Goal: Task Accomplishment & Management: Manage account settings

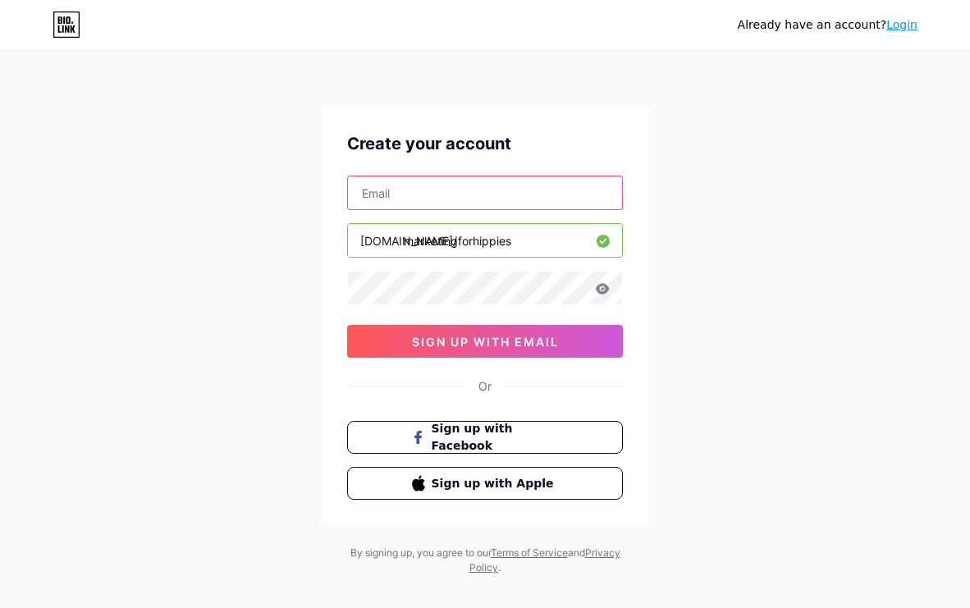
click at [425, 191] on input "text" at bounding box center [485, 192] width 274 height 33
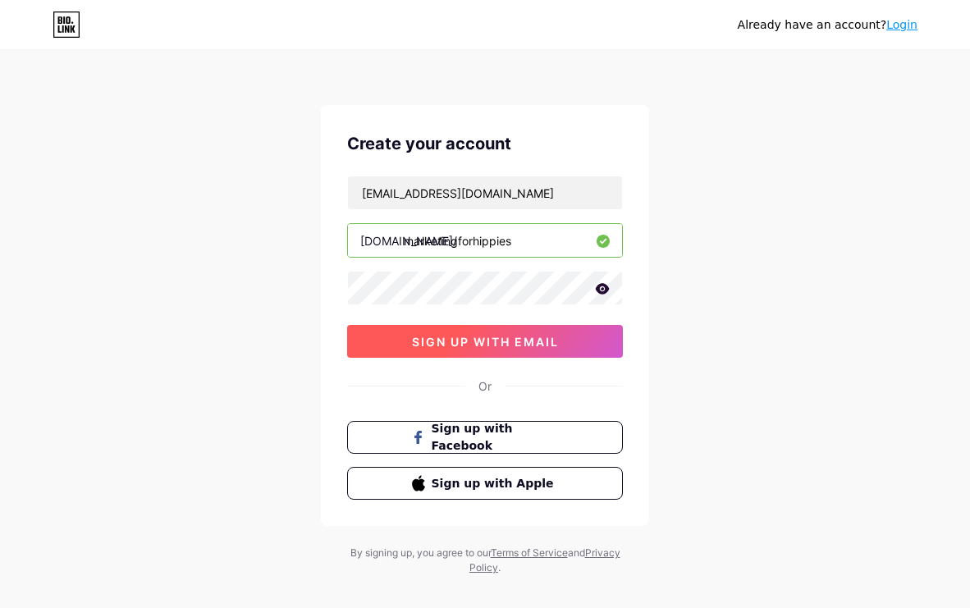
click at [563, 345] on button "sign up with email" at bounding box center [485, 341] width 276 height 33
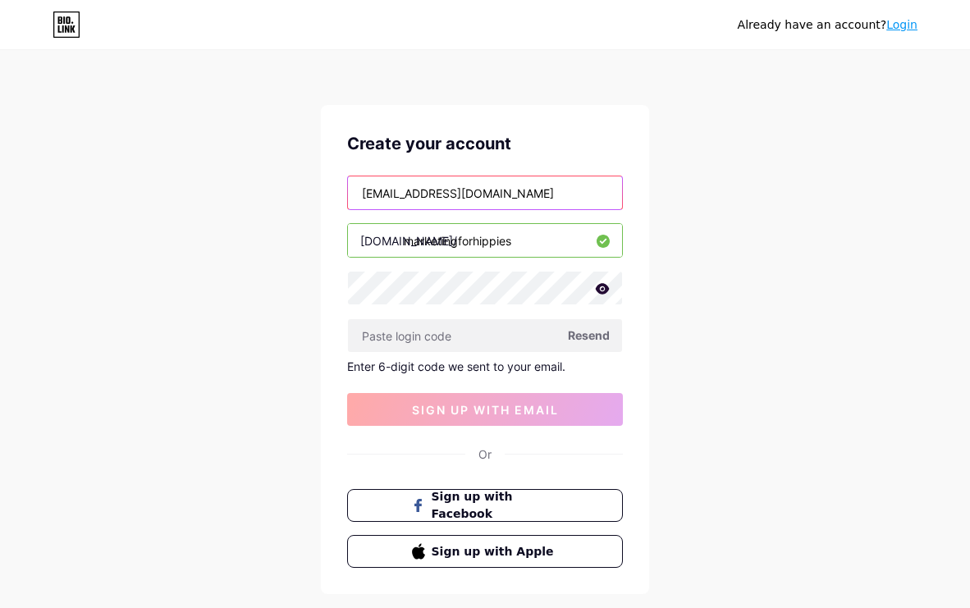
click at [428, 193] on input "[EMAIL_ADDRESS][DOMAIN_NAME]" at bounding box center [485, 192] width 274 height 33
paste input "media"
type input "[EMAIL_ADDRESS][DOMAIN_NAME]"
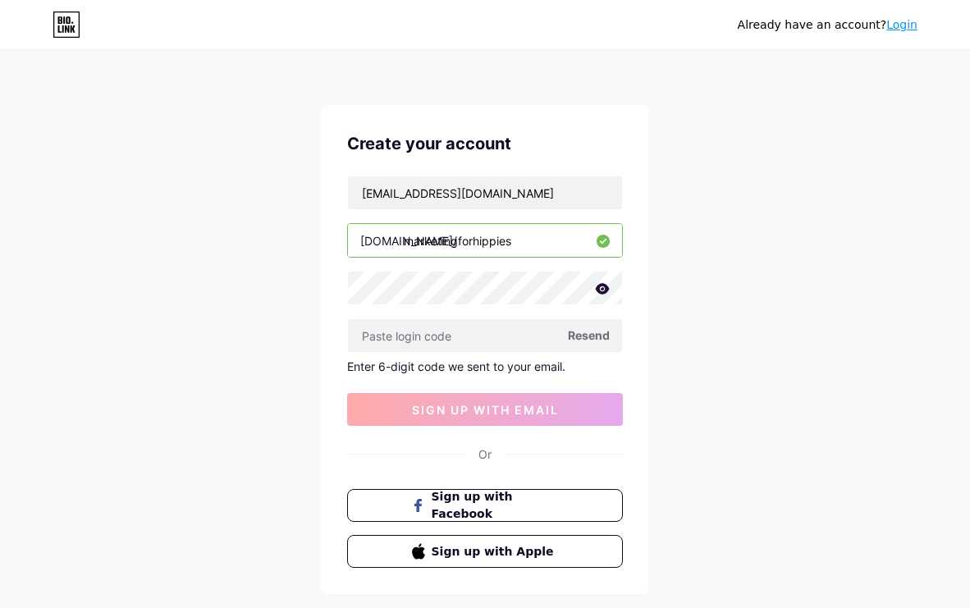
click at [597, 335] on span "Resend" at bounding box center [589, 335] width 42 height 17
drag, startPoint x: 565, startPoint y: 202, endPoint x: 565, endPoint y: 213, distance: 10.7
click at [565, 207] on input "[EMAIL_ADDRESS][DOMAIN_NAME]" at bounding box center [485, 192] width 274 height 33
click at [565, 213] on div "[EMAIL_ADDRESS][DOMAIN_NAME] [DOMAIN_NAME]/ marketingforhippies Resend Enter 6-…" at bounding box center [485, 301] width 276 height 250
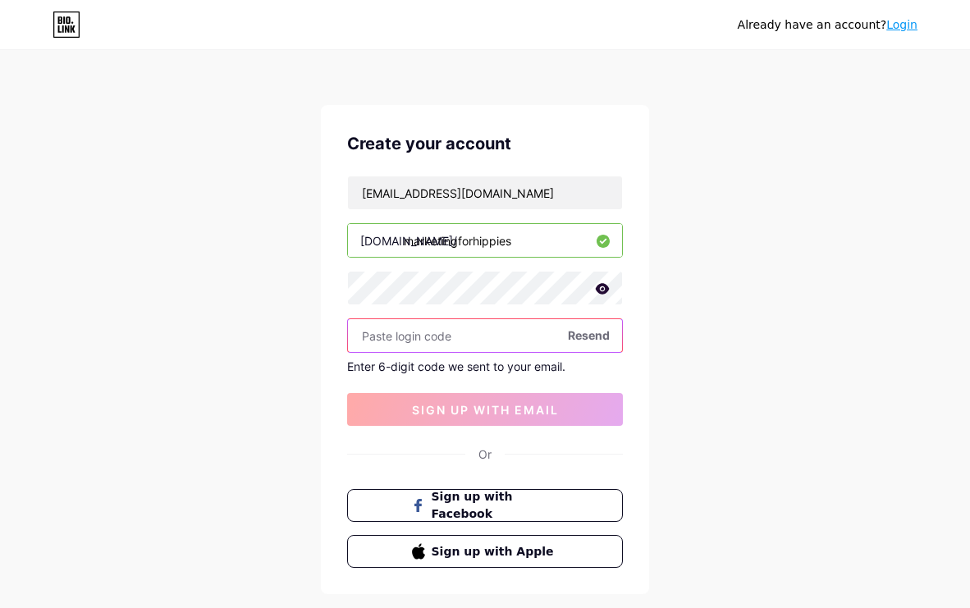
click at [451, 332] on input "text" at bounding box center [485, 335] width 274 height 33
paste input "824095"
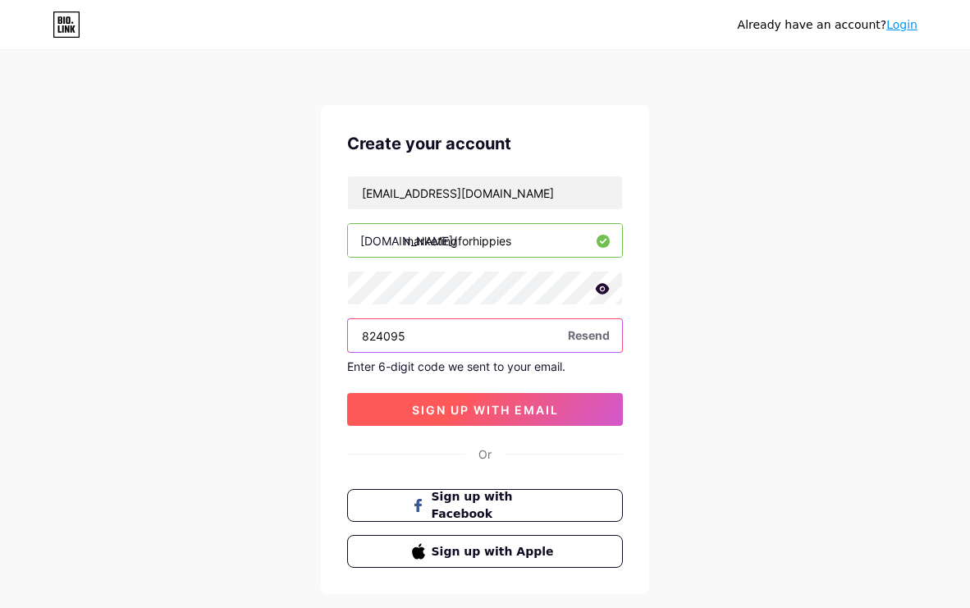
type input "824095"
click at [456, 398] on button "sign up with email" at bounding box center [485, 409] width 276 height 33
click at [565, 419] on button "sign up with email" at bounding box center [485, 409] width 276 height 33
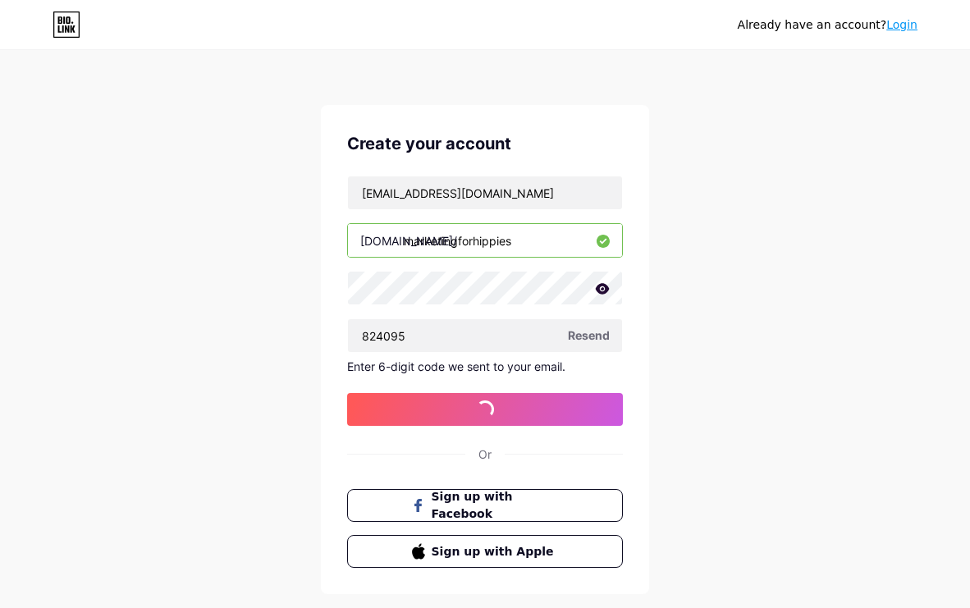
click at [467, 241] on input "marketingforhippies" at bounding box center [485, 240] width 274 height 33
click at [467, 242] on input "marketingforhippies" at bounding box center [485, 240] width 274 height 33
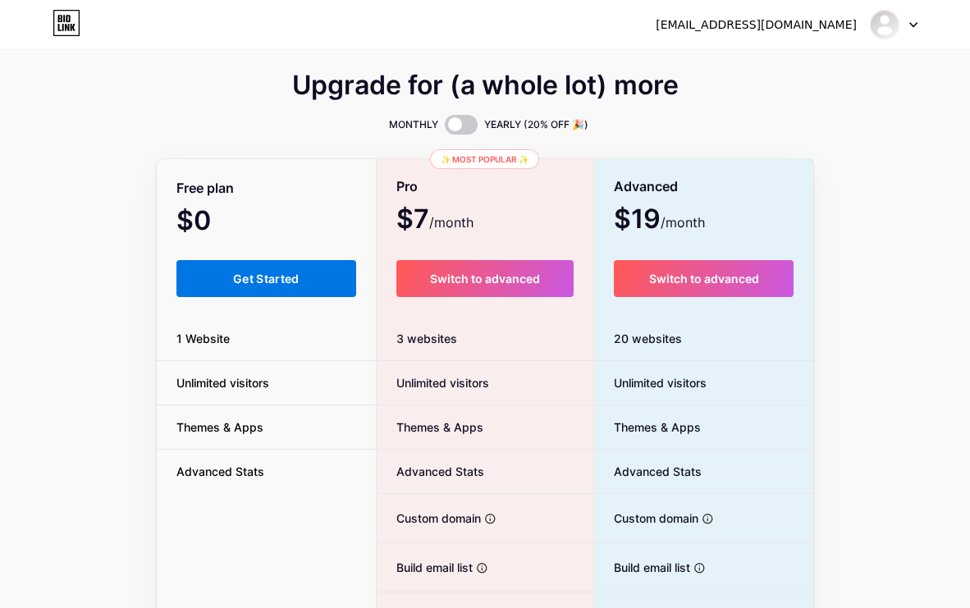
click at [301, 288] on button "Get Started" at bounding box center [266, 278] width 180 height 37
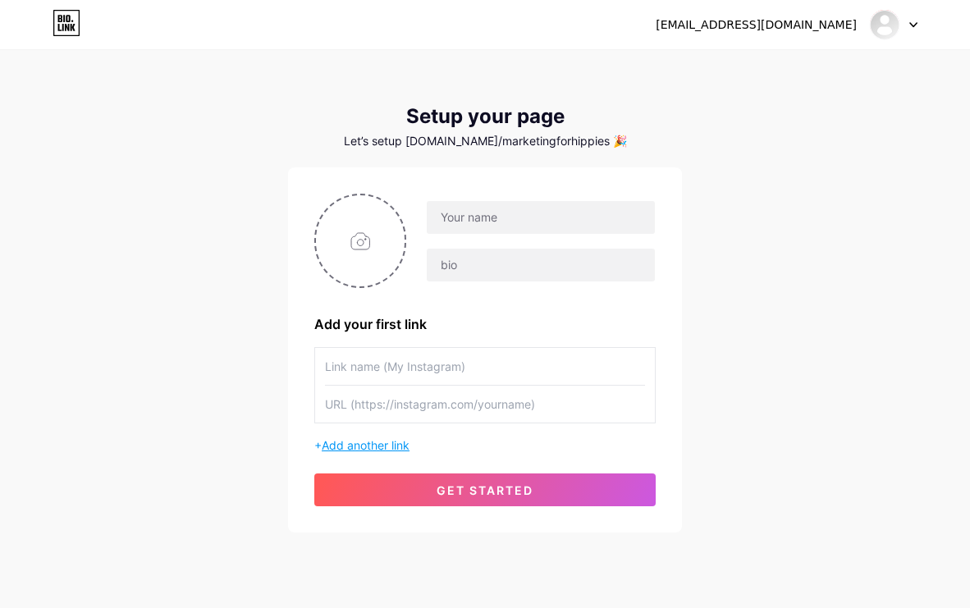
click at [381, 446] on span "Add another link" at bounding box center [366, 445] width 88 height 14
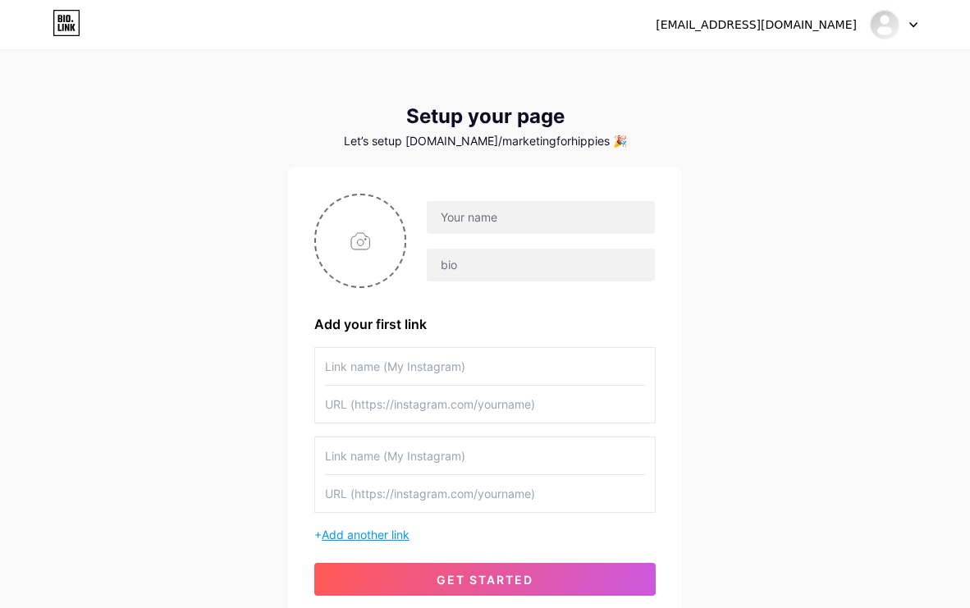
click at [393, 532] on span "Add another link" at bounding box center [366, 535] width 88 height 14
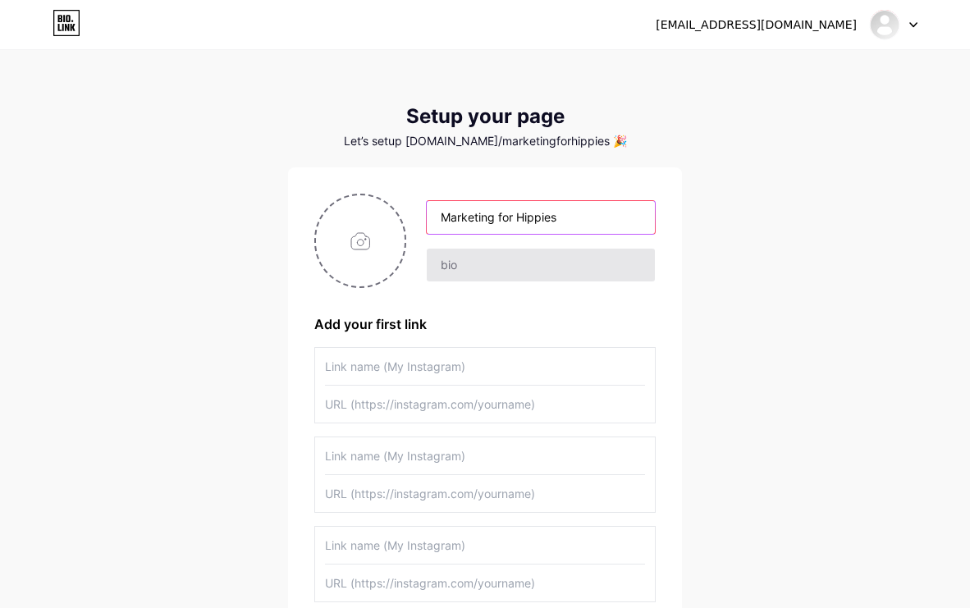
type input "Marketing for Hippies"
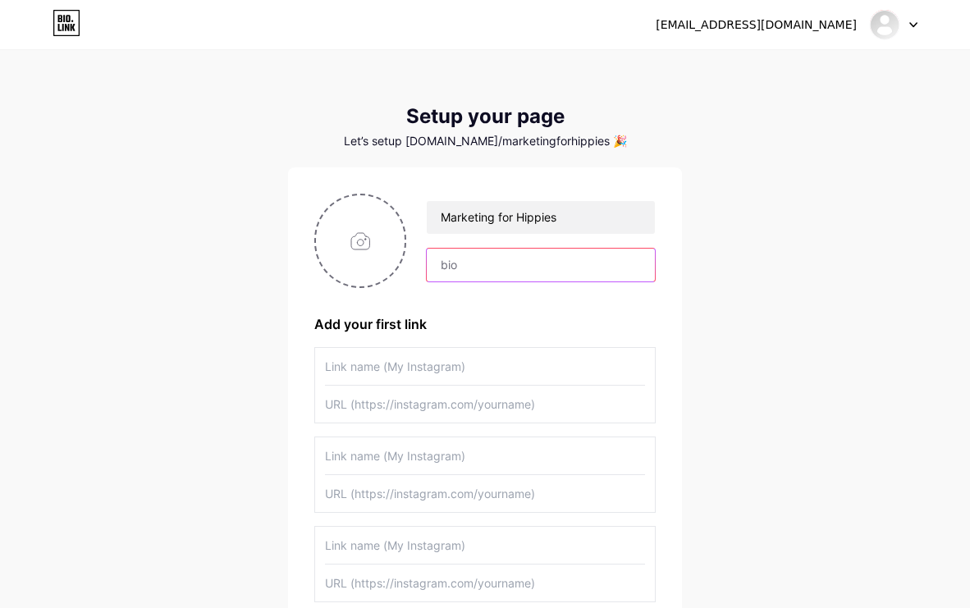
click at [499, 269] on input "text" at bounding box center [541, 265] width 228 height 33
click at [608, 263] on input "Marketing strategy for coaches & Healers" at bounding box center [541, 265] width 228 height 33
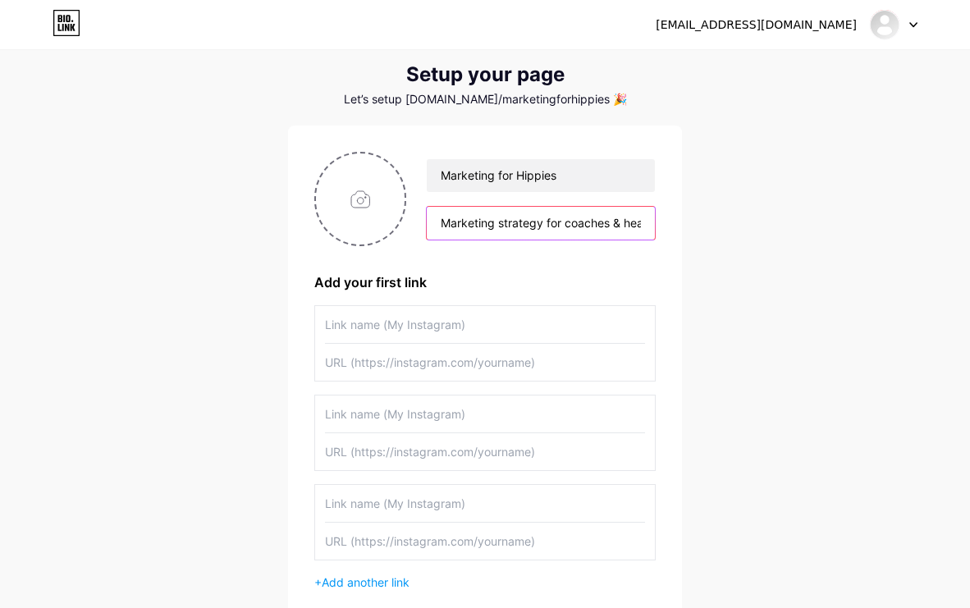
scroll to position [53, 0]
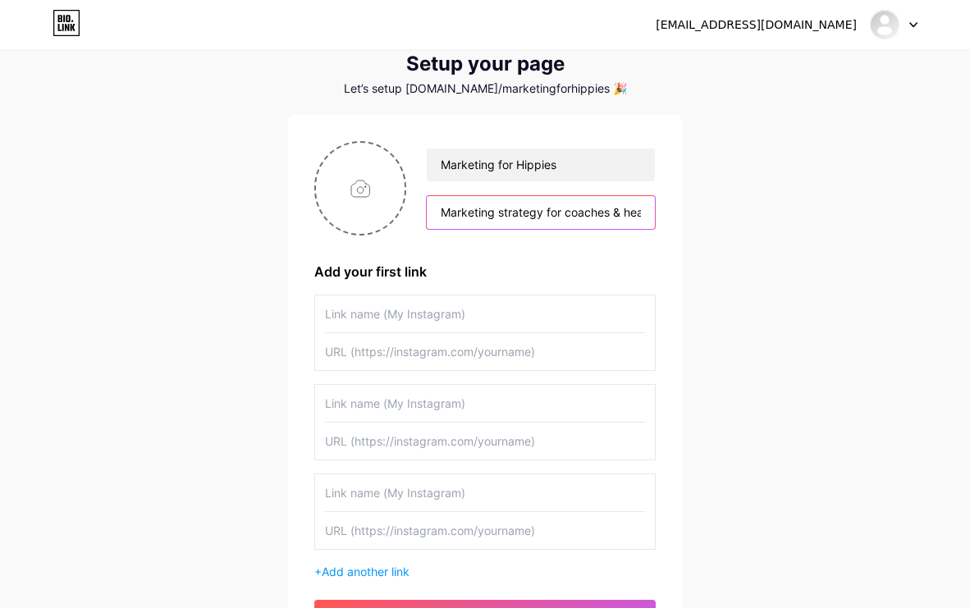
type input "Marketing strategy for coaches & healers. Braiding together ethics, effectivene…"
type input "Website"
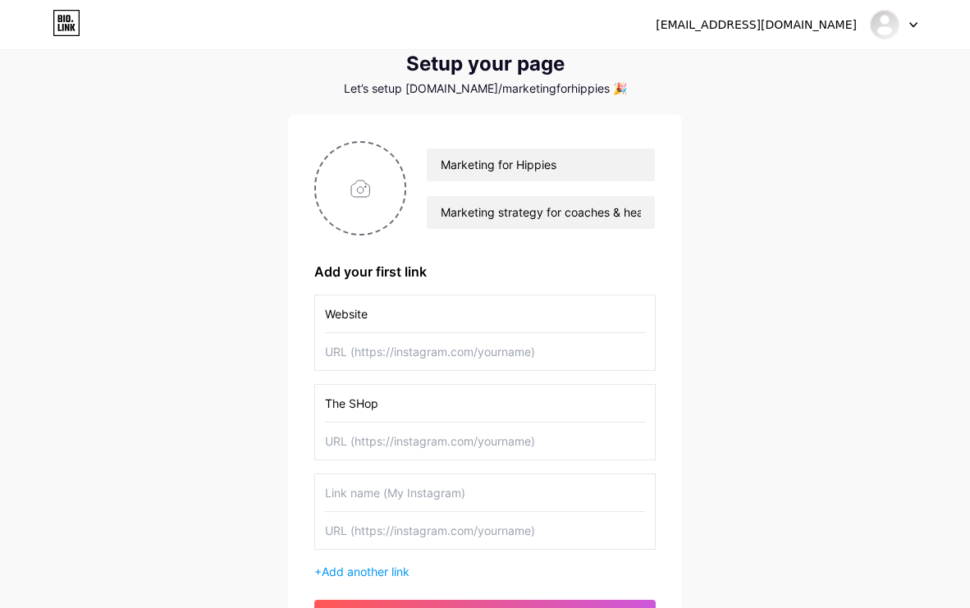
click at [363, 400] on input "The SHop" at bounding box center [485, 403] width 320 height 37
drag, startPoint x: 385, startPoint y: 407, endPoint x: 323, endPoint y: 408, distance: 62.4
click at [323, 408] on div "The Shop" at bounding box center [484, 422] width 341 height 76
type input "The Shop"
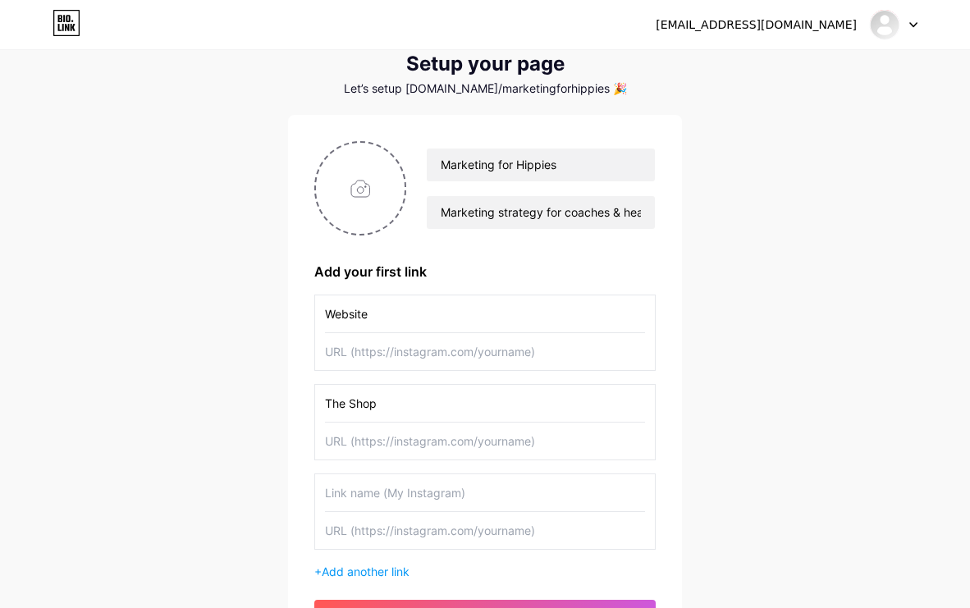
paste input "The Shop"
type input "The Shop"
click at [359, 406] on input "The Shop" at bounding box center [485, 403] width 320 height 37
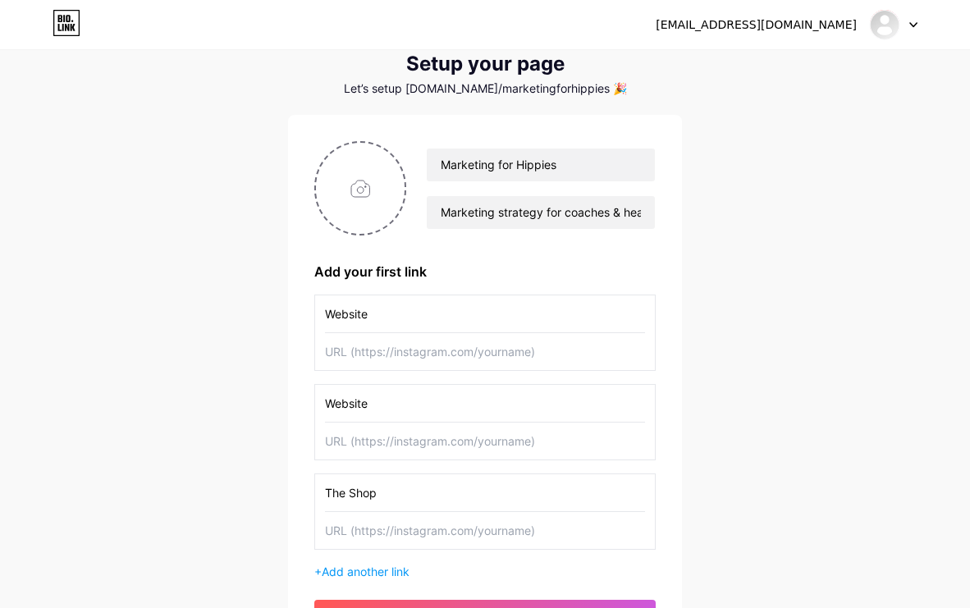
type input "Website"
click at [350, 320] on input "Website" at bounding box center [485, 313] width 320 height 37
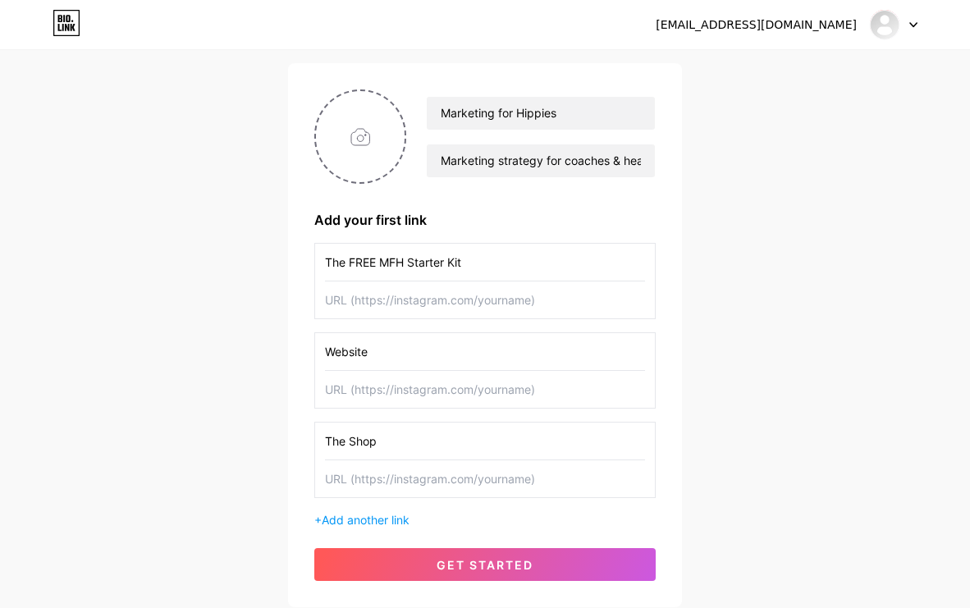
scroll to position [144, 0]
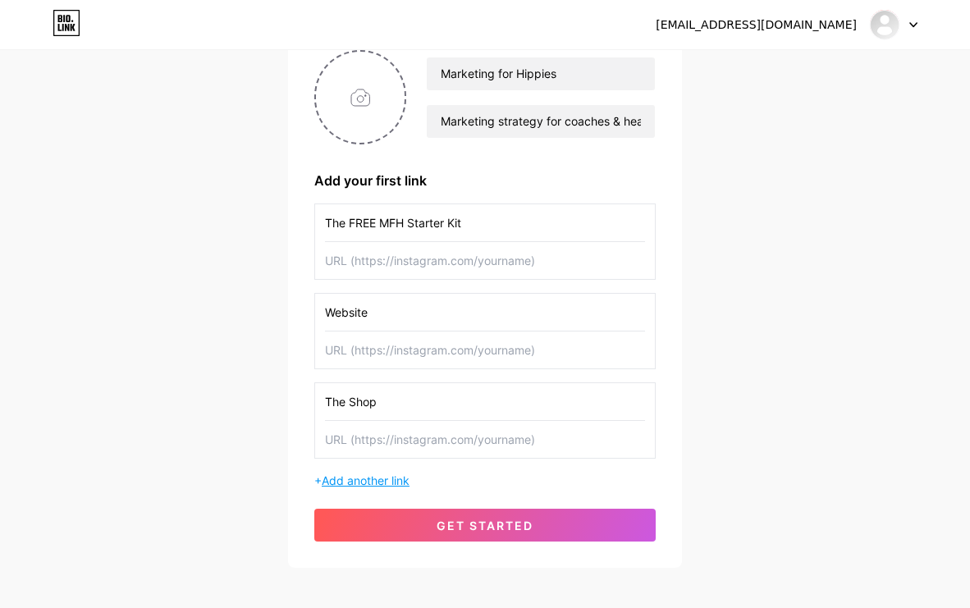
type input "The FREE MFH Starter Kit"
click at [382, 478] on span "Add another link" at bounding box center [366, 480] width 88 height 14
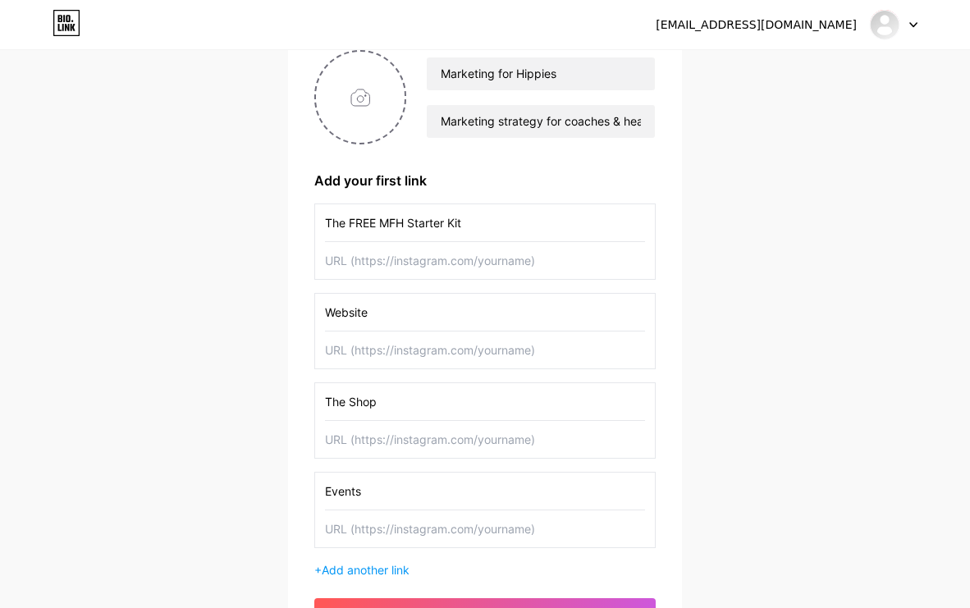
type input "Events"
click at [375, 351] on input "text" at bounding box center [485, 350] width 320 height 37
paste input "[URL][DOMAIN_NAME]"
type input "[URL][DOMAIN_NAME]"
click at [436, 262] on input "text" at bounding box center [485, 260] width 320 height 37
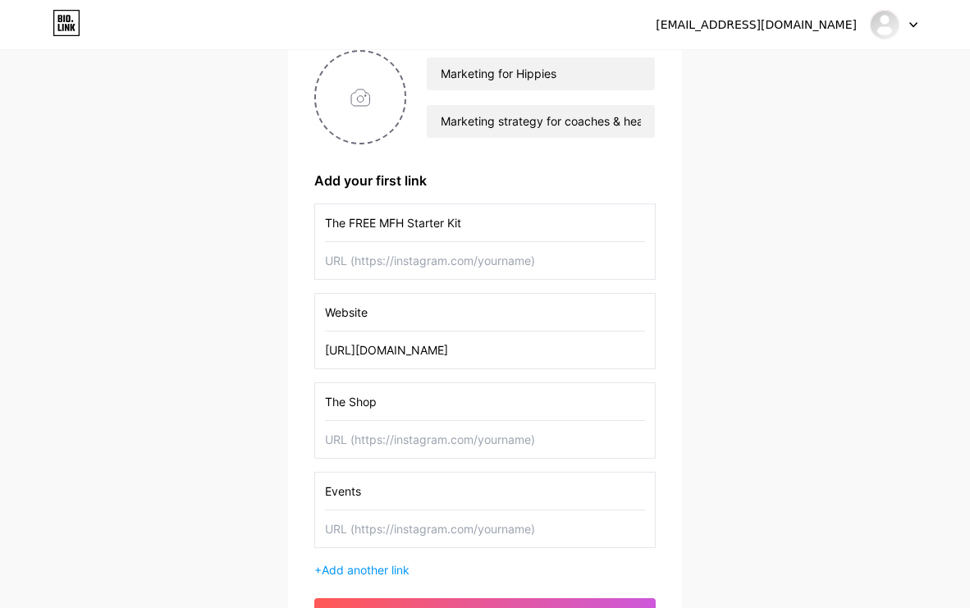
paste input "[URL][DOMAIN_NAME]"
type input "[URL][DOMAIN_NAME]"
click at [444, 451] on input "text" at bounding box center [485, 439] width 320 height 37
click at [454, 343] on input "[URL][DOMAIN_NAME]" at bounding box center [485, 350] width 320 height 37
click at [453, 347] on input "[URL][DOMAIN_NAME]" at bounding box center [485, 350] width 320 height 37
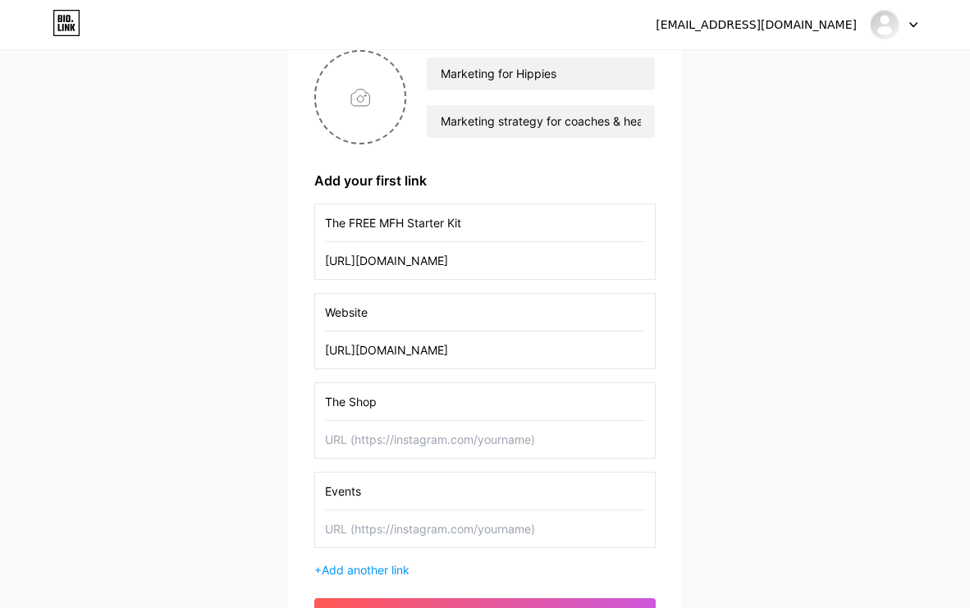
click at [453, 347] on input "[URL][DOMAIN_NAME]" at bounding box center [485, 350] width 320 height 37
click at [454, 347] on input "[URL][DOMAIN_NAME]" at bounding box center [485, 350] width 320 height 37
click at [438, 446] on input "text" at bounding box center [485, 439] width 320 height 37
paste input "[URL][DOMAIN_NAME]"
type input "[URL][DOMAIN_NAME]"
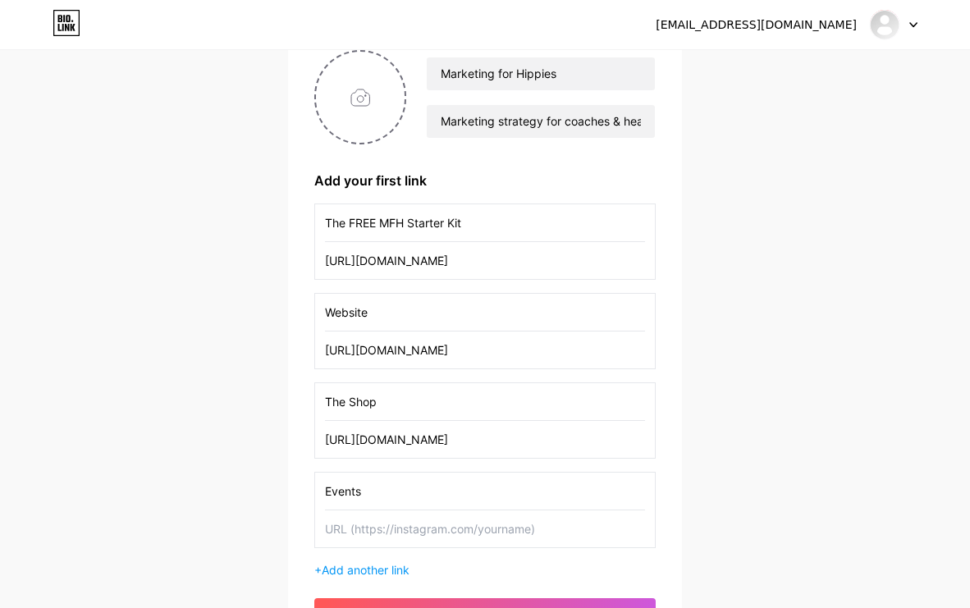
click at [399, 537] on input "text" at bounding box center [485, 528] width 320 height 37
paste input "[URL][DOMAIN_NAME]"
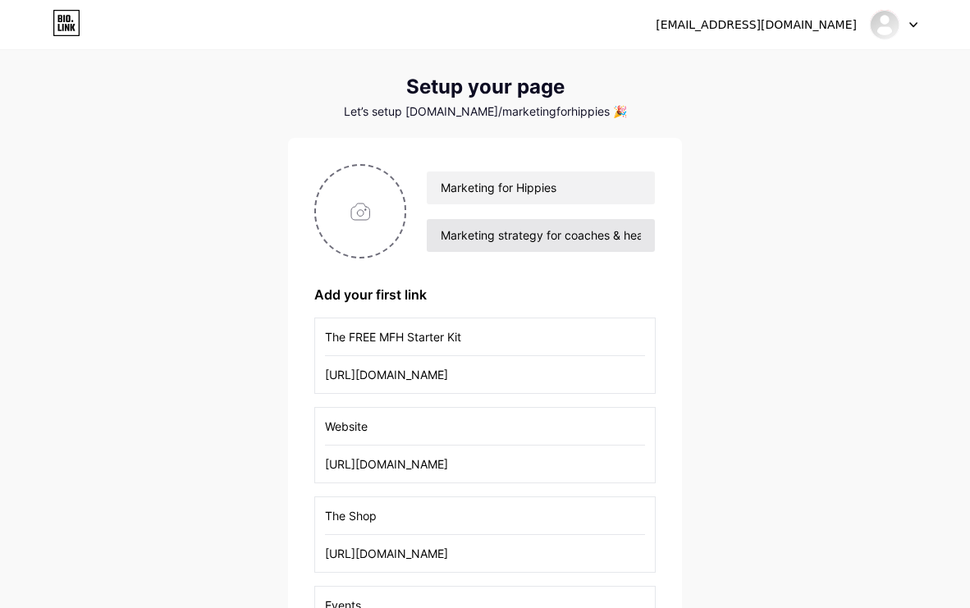
scroll to position [0, 0]
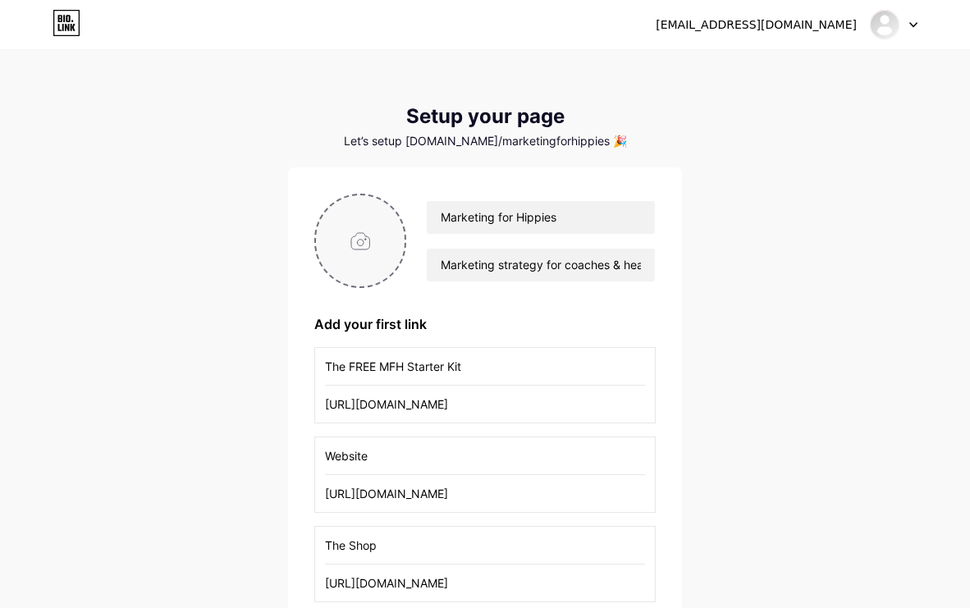
type input "[URL][DOMAIN_NAME]"
click at [362, 245] on input "file" at bounding box center [360, 240] width 89 height 91
type input "C:\fakepath\b6ab15dc-bb5d-45ac-8f58-aa9d1f34a715.jpg"
click at [369, 232] on img at bounding box center [360, 241] width 92 height 94
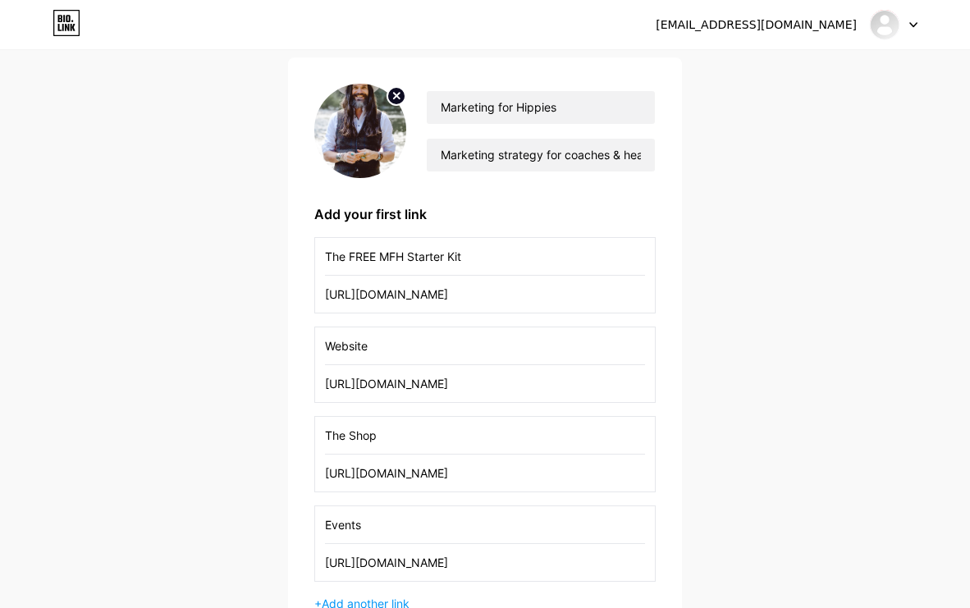
scroll to position [151, 0]
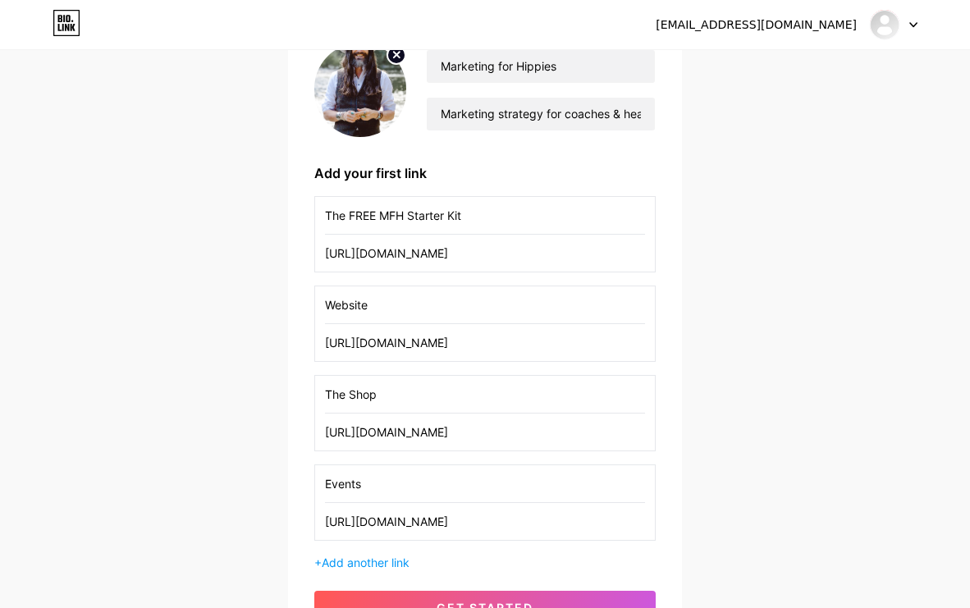
click at [426, 300] on input "Website" at bounding box center [485, 304] width 320 height 37
type input "Website"
click at [396, 561] on span "Add another link" at bounding box center [366, 563] width 88 height 14
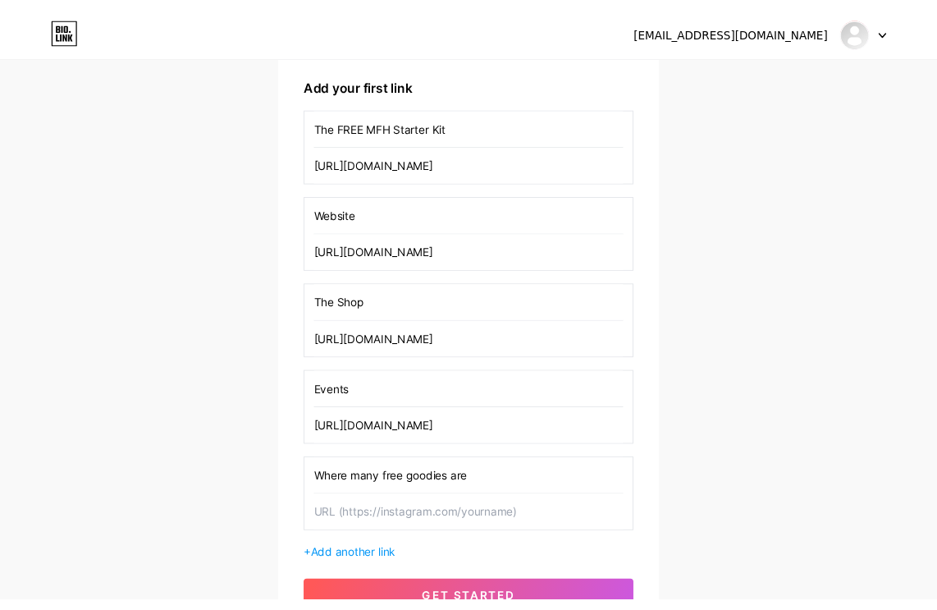
scroll to position [314, 0]
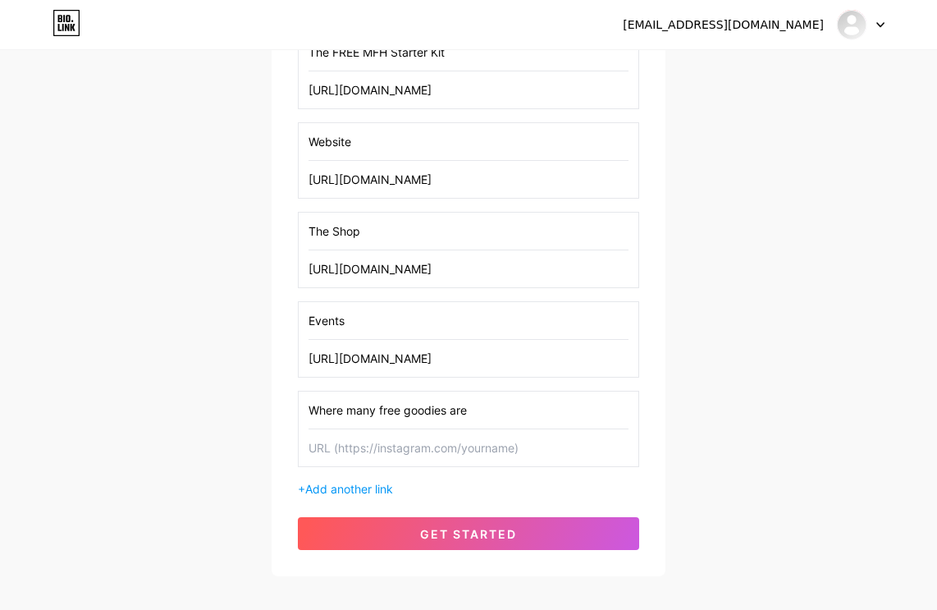
type input "Where many free goodies are"
click at [420, 462] on input "text" at bounding box center [469, 447] width 320 height 37
paste input "[URL][DOMAIN_NAME]"
type input "[URL][DOMAIN_NAME]"
click at [348, 488] on span "Add another link" at bounding box center [349, 489] width 88 height 14
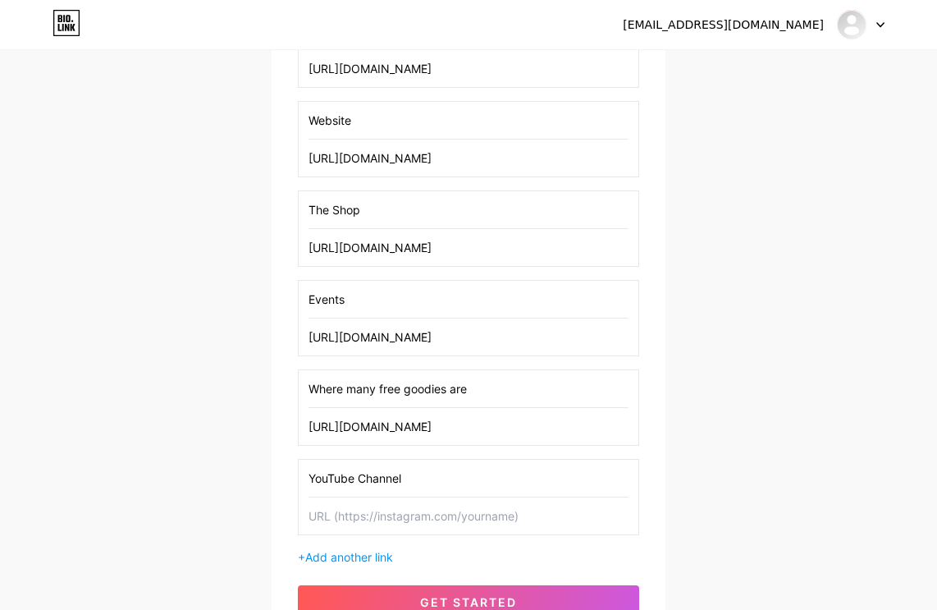
scroll to position [360, 0]
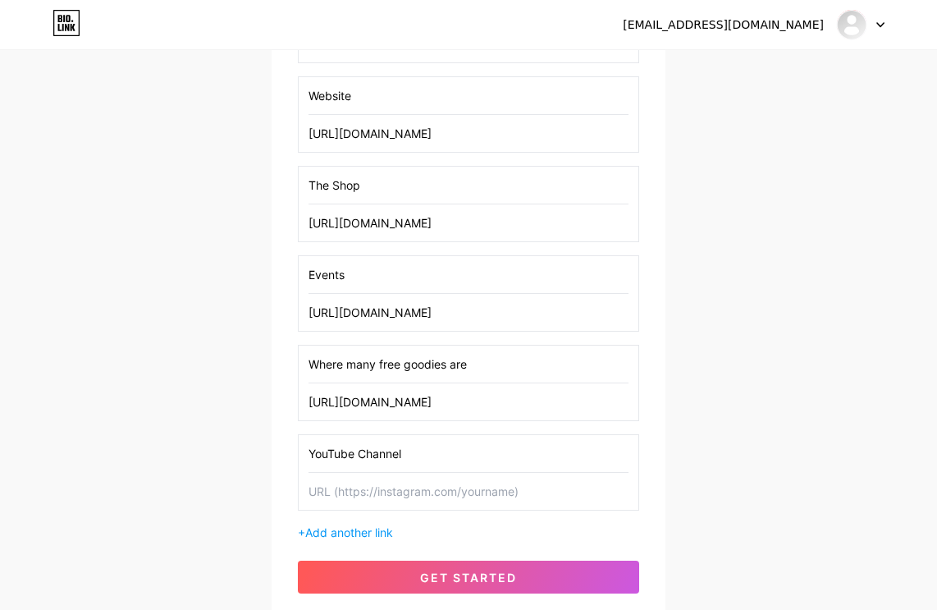
type input "YouTube Channel"
click at [407, 501] on input "text" at bounding box center [469, 491] width 320 height 37
paste input "[URL][DOMAIN_NAME]"
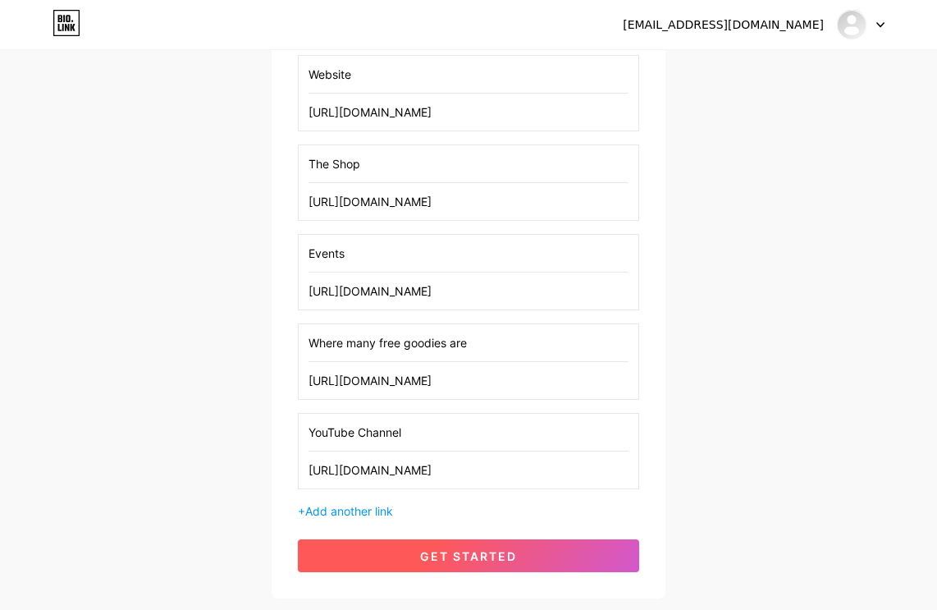
scroll to position [392, 0]
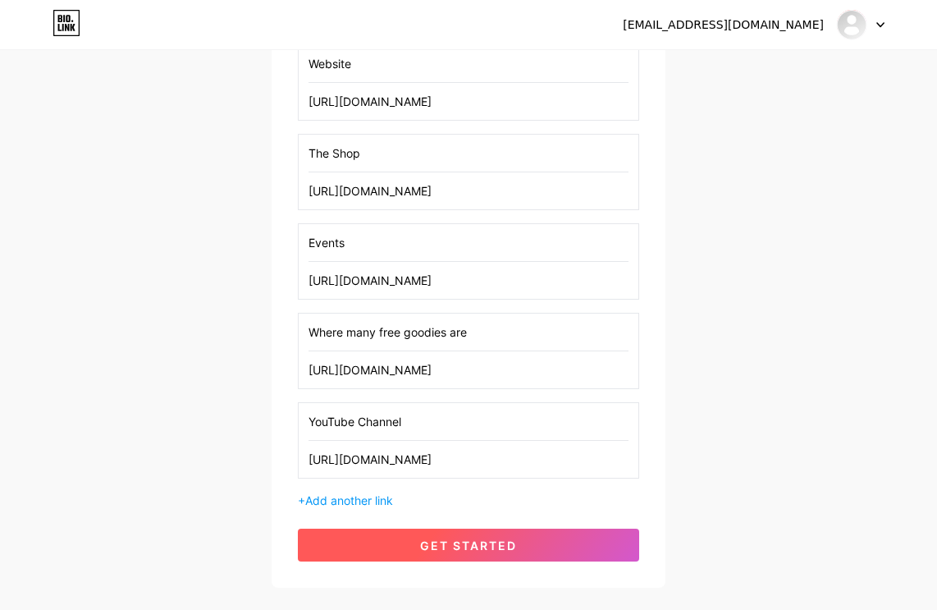
type input "[URL][DOMAIN_NAME]"
click at [433, 549] on span "get started" at bounding box center [468, 545] width 97 height 14
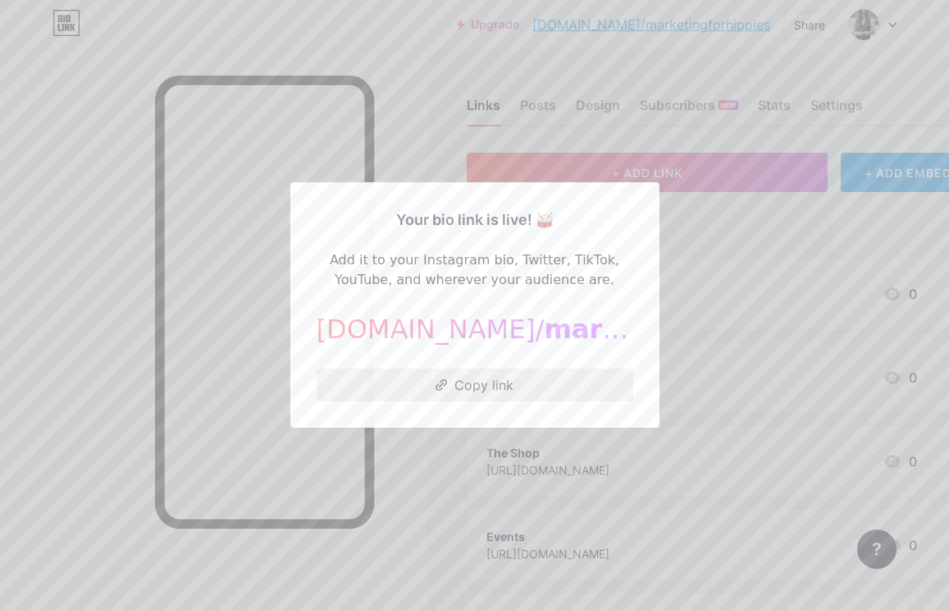
click at [473, 385] on button "Copy link" at bounding box center [475, 384] width 317 height 33
click at [518, 387] on button "Copy link" at bounding box center [475, 384] width 317 height 33
click at [769, 203] on div at bounding box center [474, 305] width 949 height 610
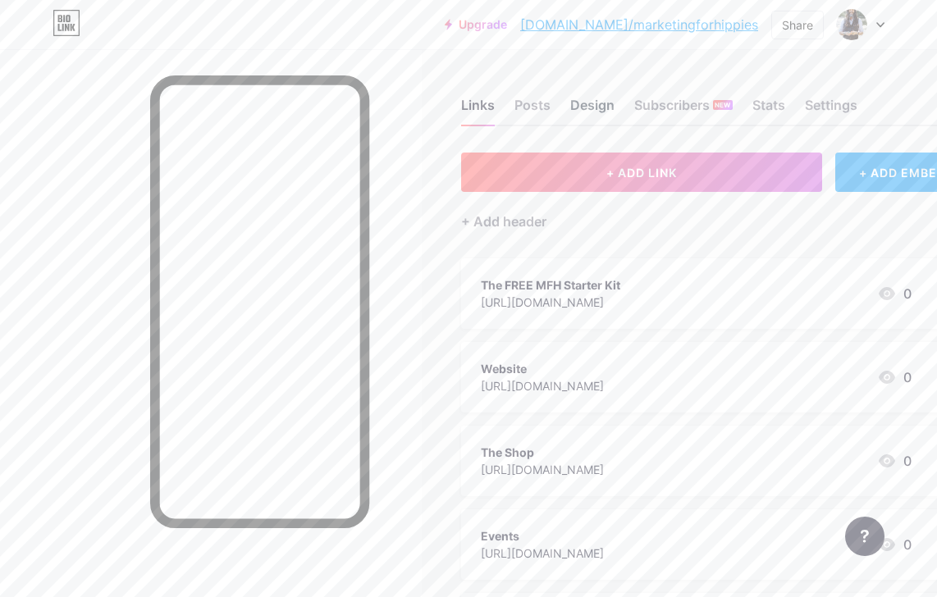
click at [590, 106] on div "Design" at bounding box center [592, 110] width 44 height 30
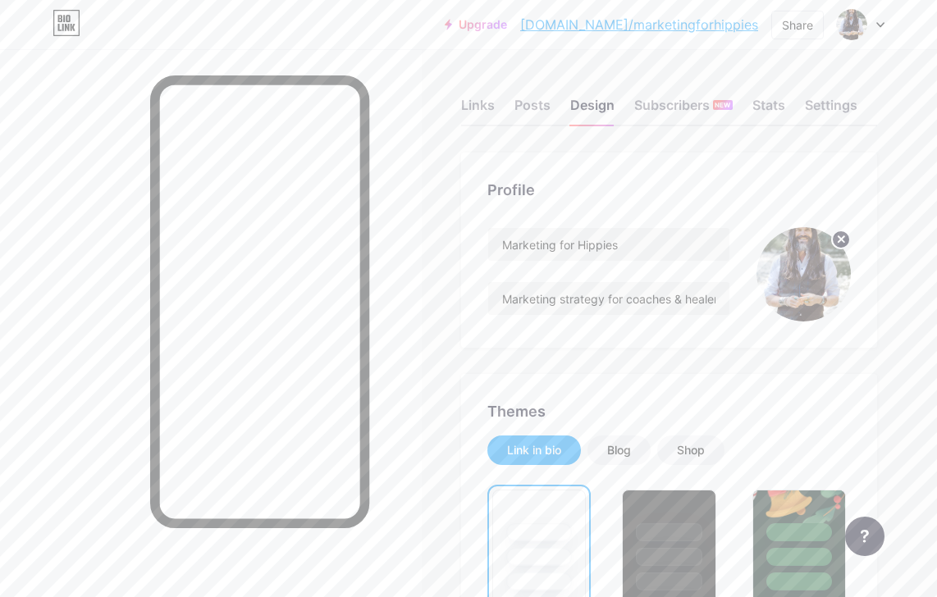
click at [791, 276] on img at bounding box center [804, 274] width 94 height 94
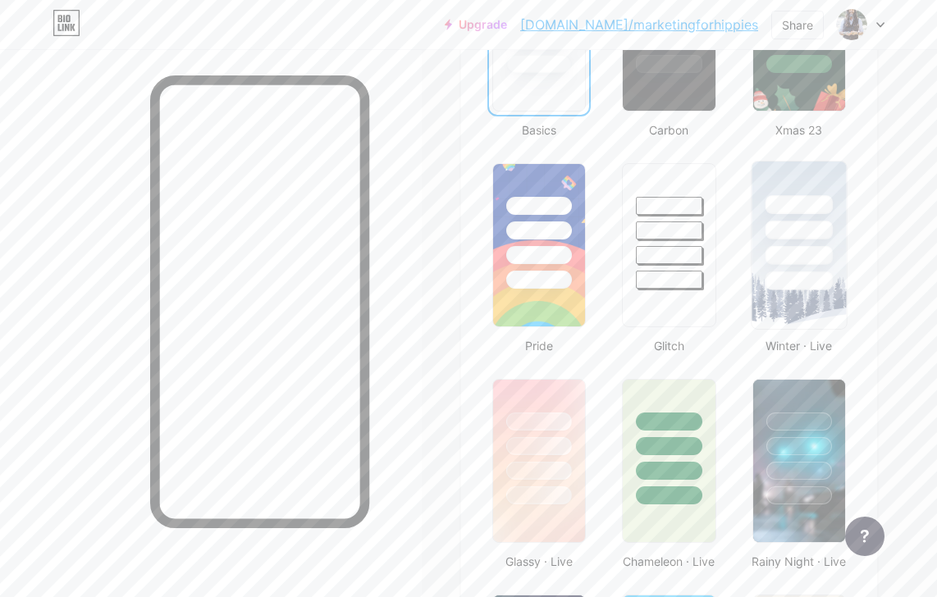
scroll to position [553, 0]
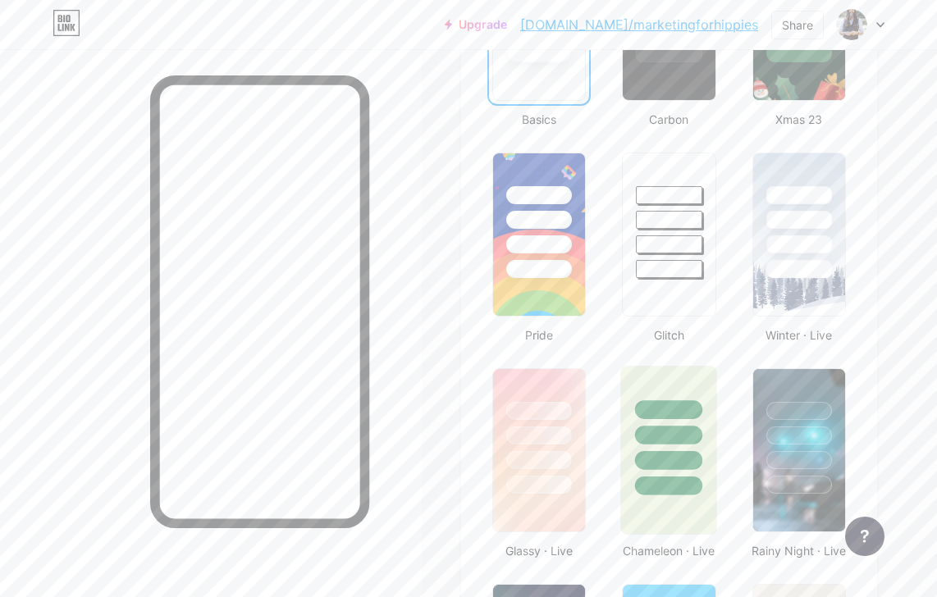
click at [698, 404] on div at bounding box center [669, 409] width 68 height 19
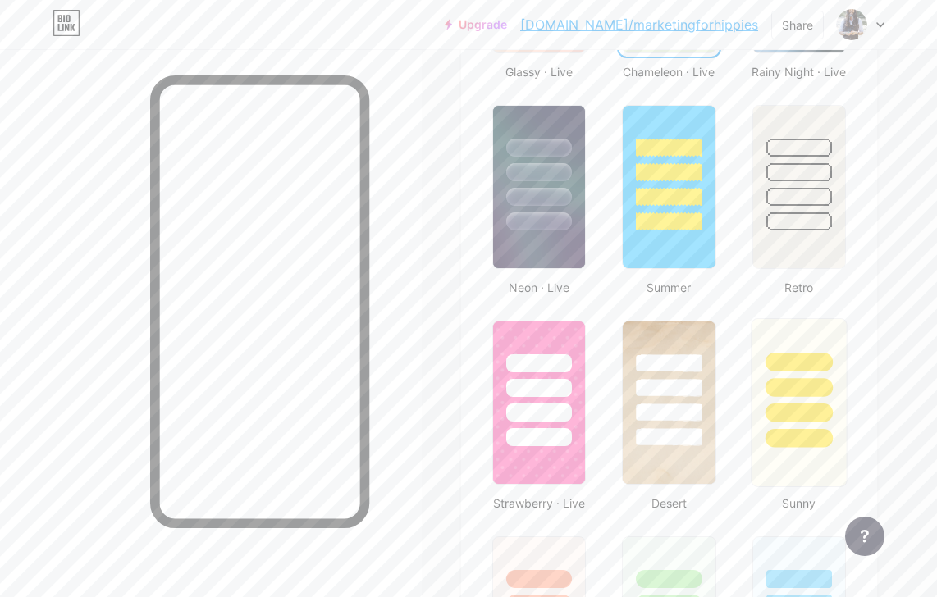
scroll to position [1117, 0]
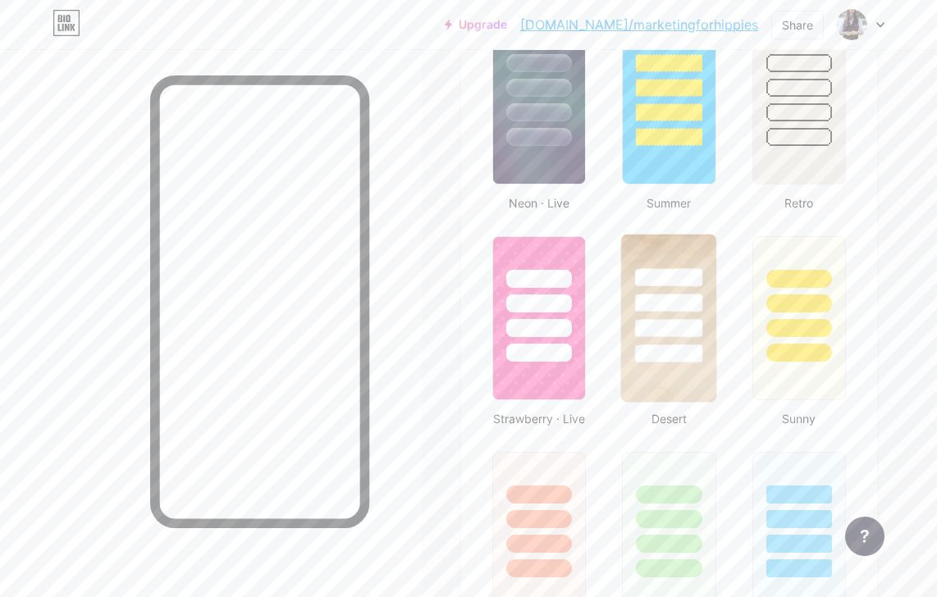
click at [693, 375] on img at bounding box center [669, 318] width 95 height 167
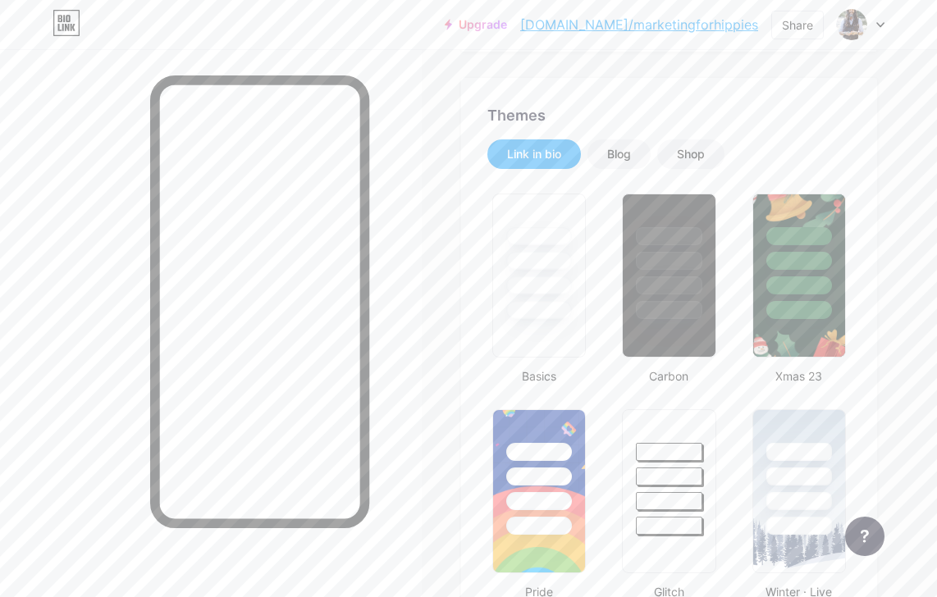
scroll to position [0, 0]
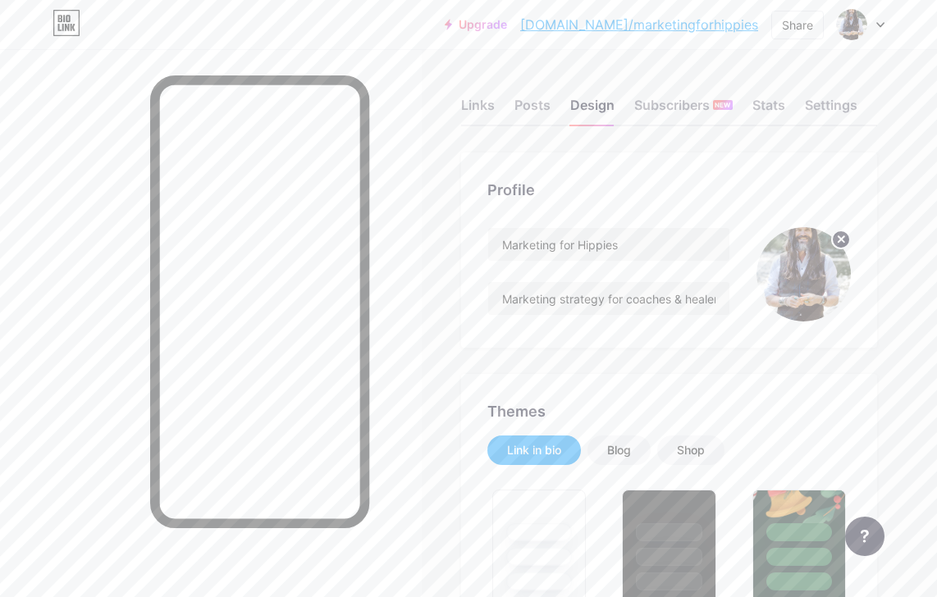
click at [812, 266] on img at bounding box center [804, 274] width 94 height 94
click at [811, 272] on img at bounding box center [804, 274] width 94 height 94
click at [484, 100] on div "Links" at bounding box center [478, 110] width 34 height 30
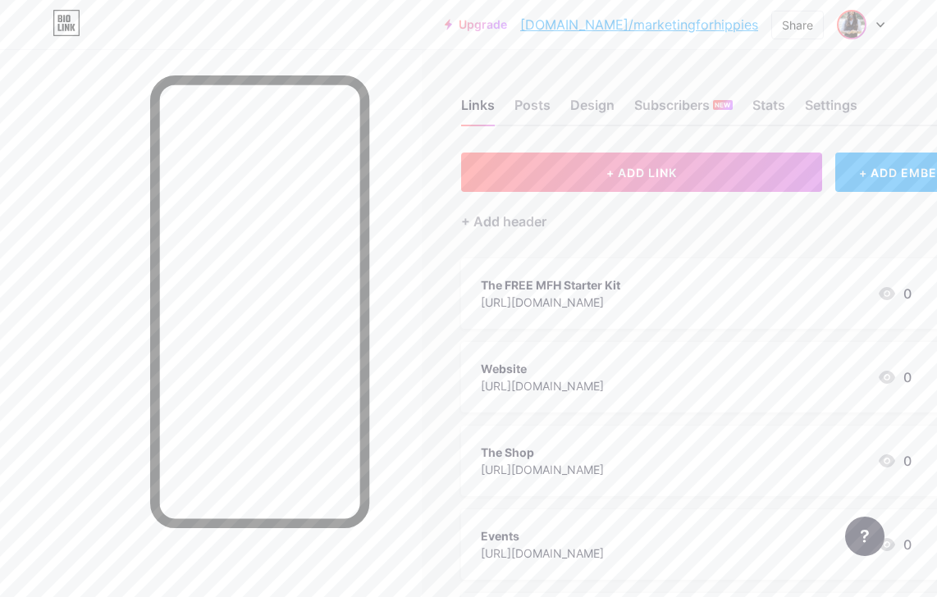
click at [857, 22] on img at bounding box center [852, 24] width 26 height 26
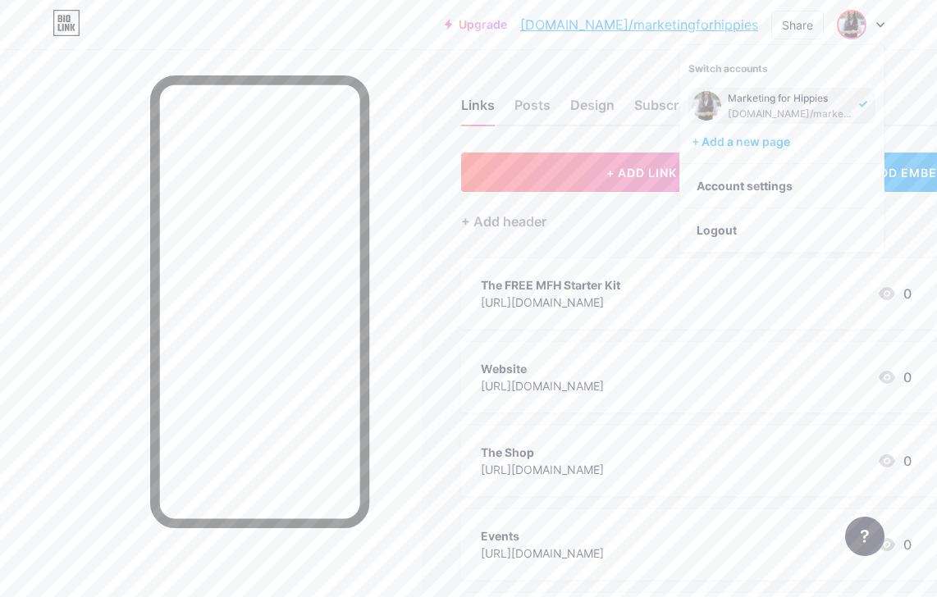
click at [421, 39] on div "Upgrade [DOMAIN_NAME]/market... [DOMAIN_NAME]/marketingforhippies Share Switch …" at bounding box center [468, 25] width 937 height 30
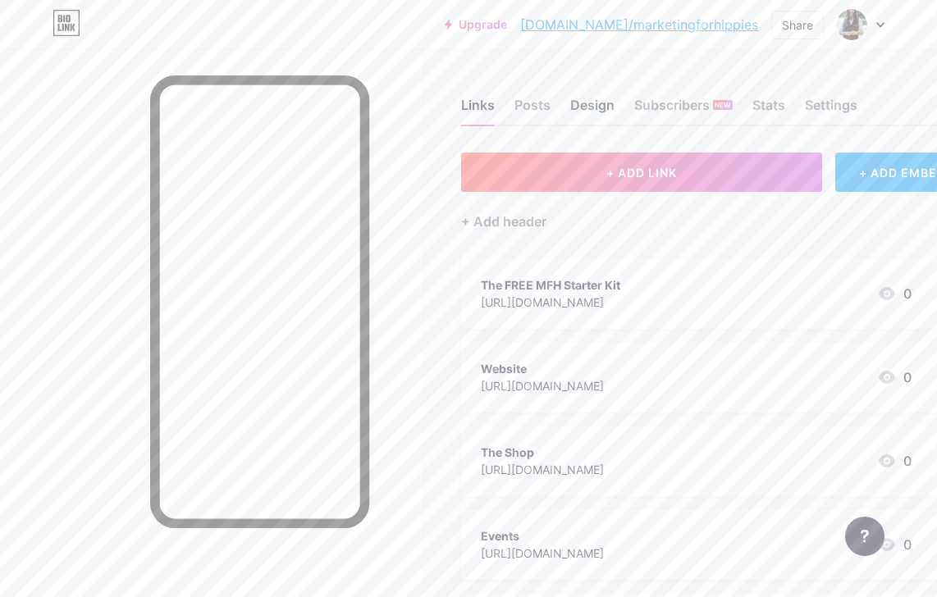
click at [602, 103] on div "Design" at bounding box center [592, 110] width 44 height 30
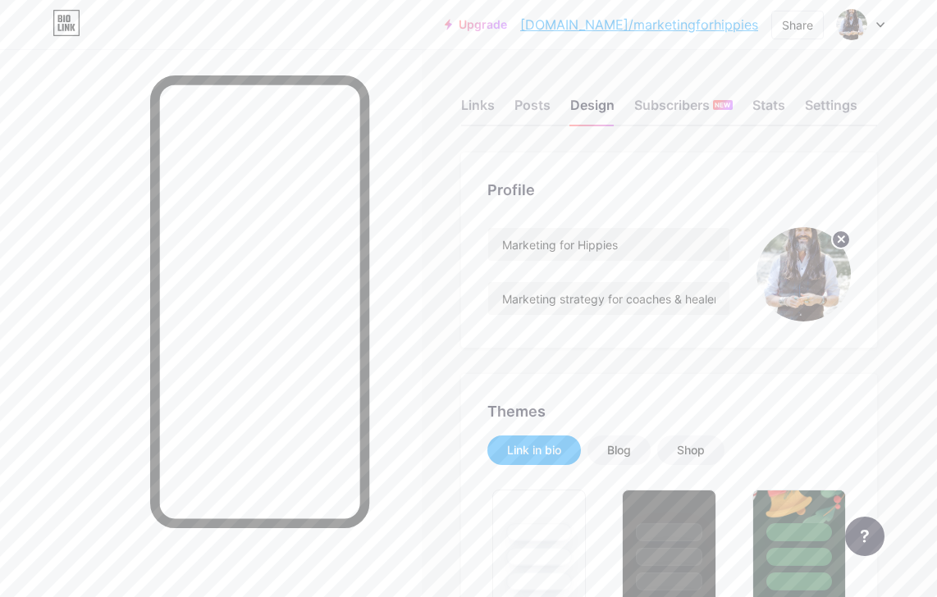
click at [844, 238] on icon at bounding box center [842, 239] width 6 height 6
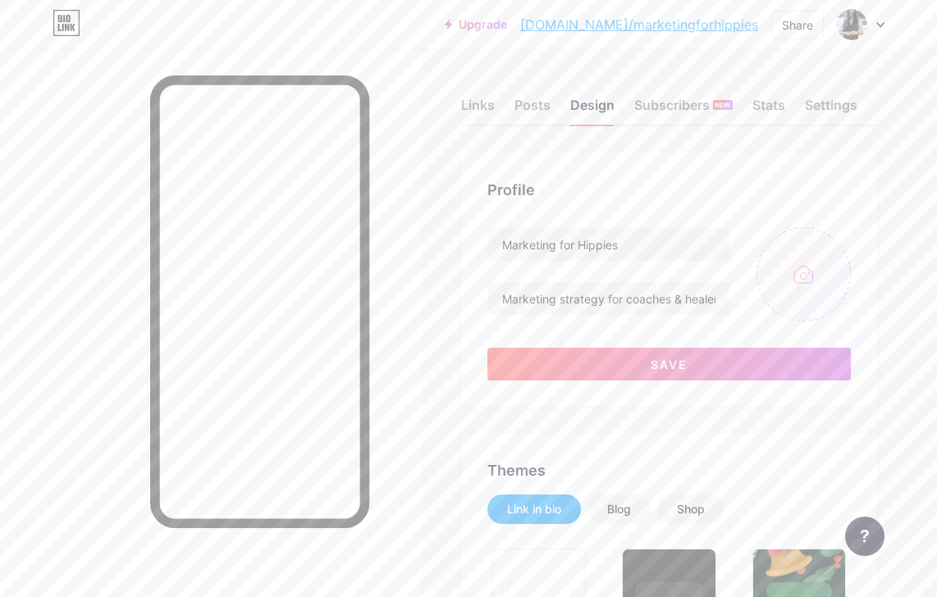
click at [792, 281] on input "file" at bounding box center [804, 274] width 94 height 94
click at [807, 276] on input "file" at bounding box center [804, 274] width 94 height 94
type input "C:\fakepath\ba89d3ef-257a-40ce-926a-70d674846010.jpg"
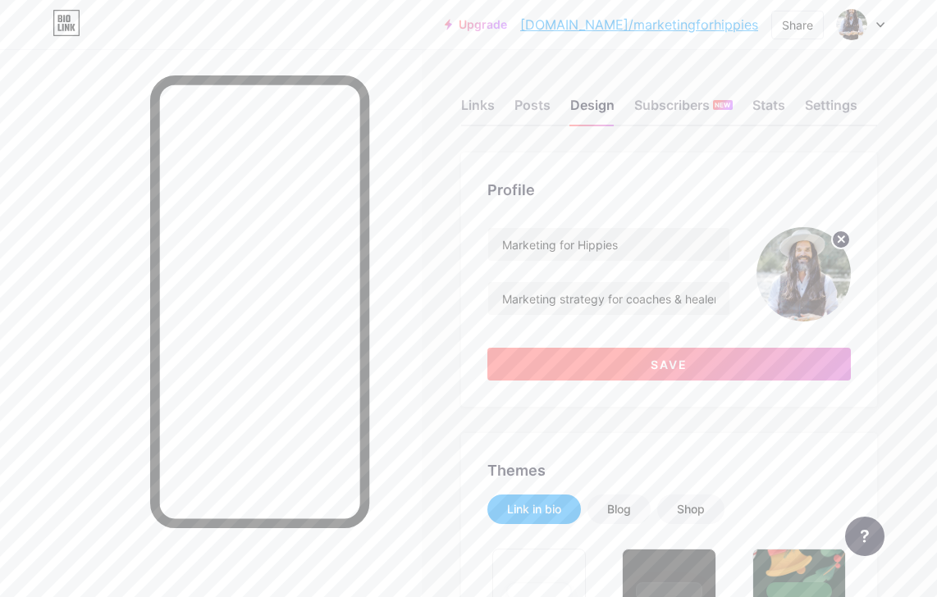
click at [688, 364] on span "Save" at bounding box center [669, 365] width 37 height 14
